Goal: Information Seeking & Learning: Learn about a topic

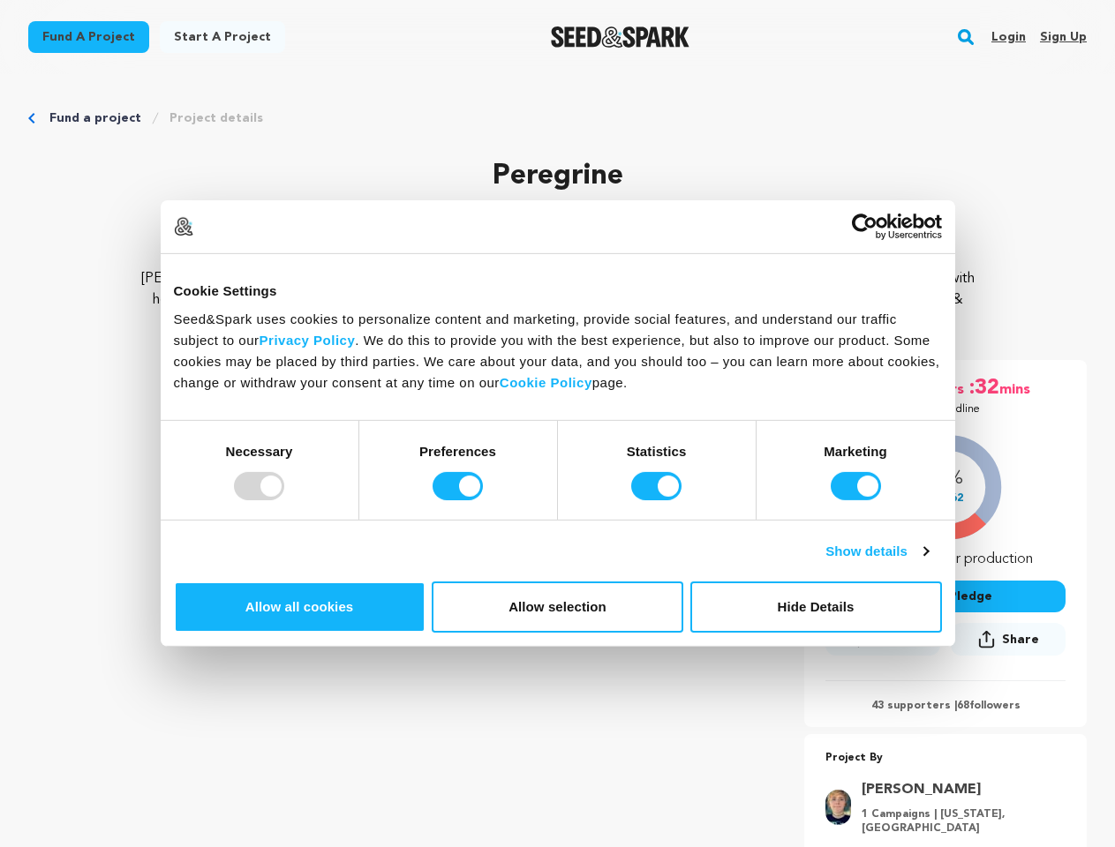
click at [284, 500] on div at bounding box center [259, 486] width 50 height 28
click at [483, 500] on input "Preferences" at bounding box center [457, 486] width 50 height 28
checkbox input "false"
click at [658, 500] on input "Statistics" at bounding box center [656, 486] width 50 height 28
click at [830, 500] on input "Marketing" at bounding box center [855, 486] width 50 height 28
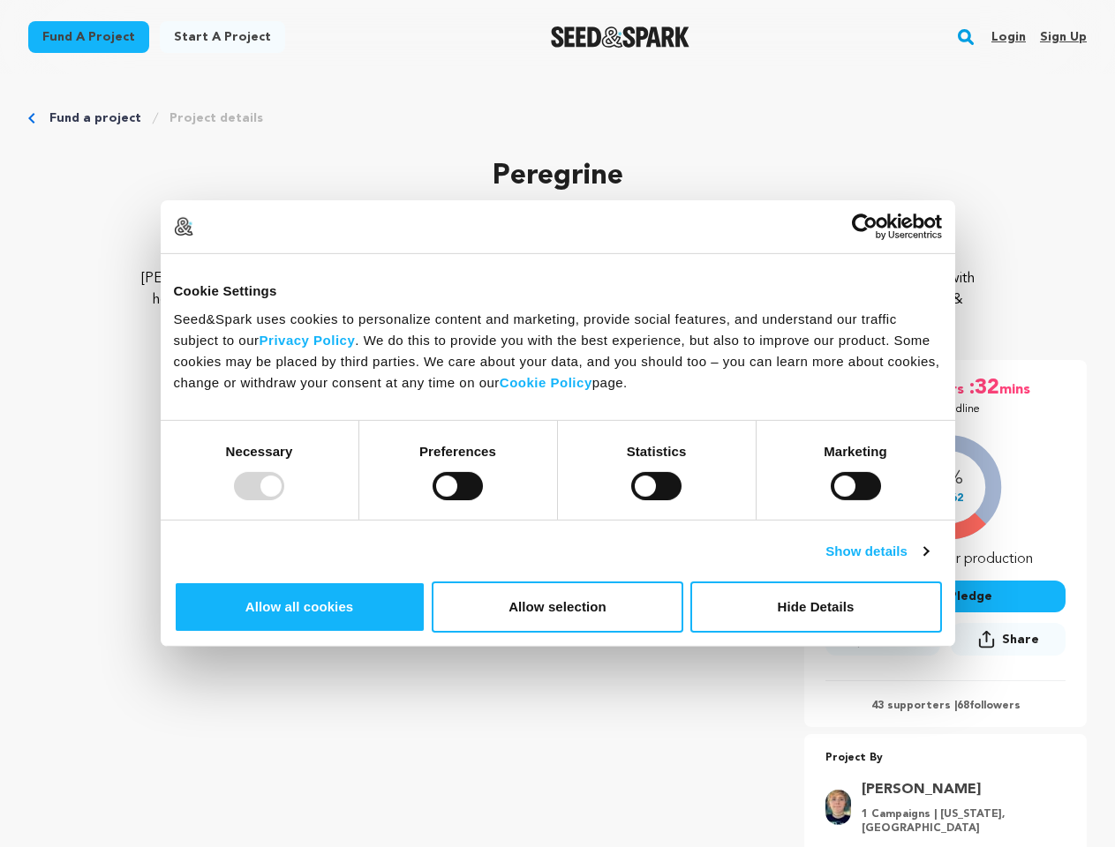
click at [928, 562] on link "Show details" at bounding box center [876, 551] width 102 height 21
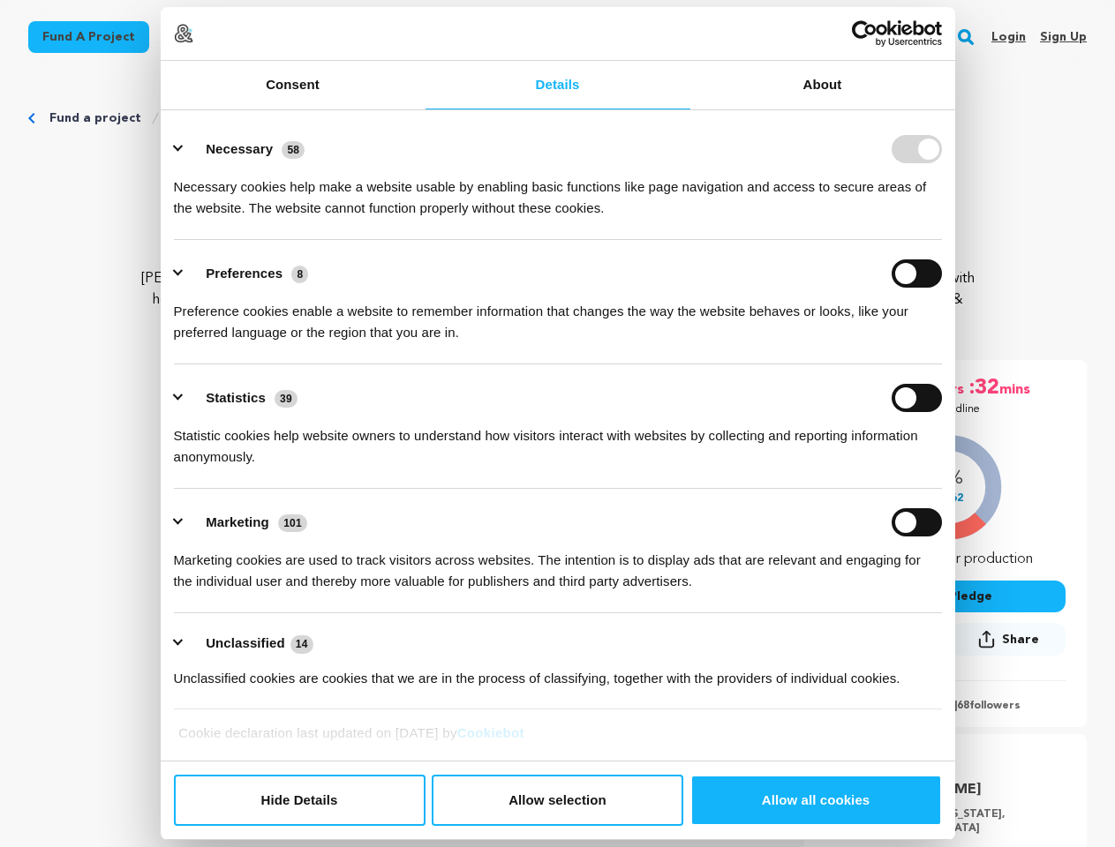
click at [955, 109] on link "About" at bounding box center [822, 85] width 265 height 49
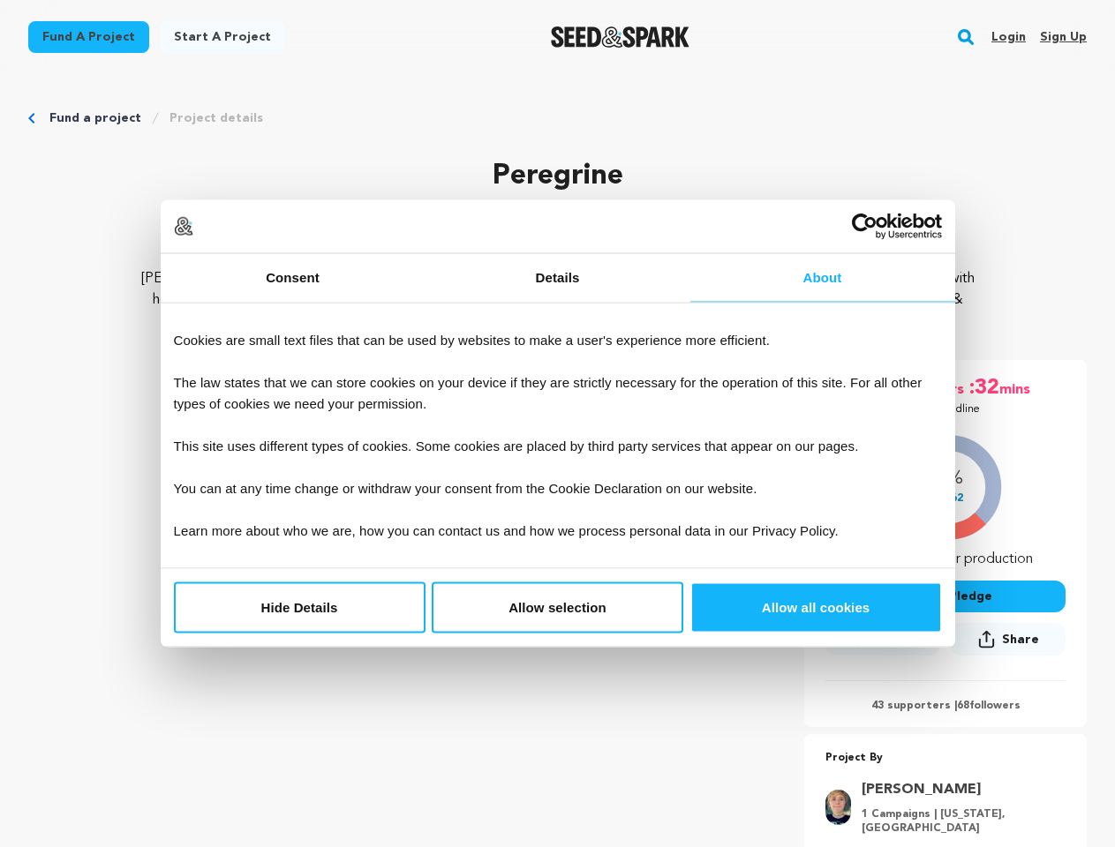
click at [975, 674] on div "01 day :04 hrs :32 mins Until Deadline 53% $4,262" at bounding box center [945, 543] width 282 height 367
click at [975, 732] on div "01 day :04 hrs :32 mins Until Deadline 53% $4,262 68" at bounding box center [945, 631] width 282 height 543
click at [969, 37] on rect "button" at bounding box center [965, 36] width 21 height 21
click at [204, 118] on input "text" at bounding box center [557, 128] width 1005 height 24
